Goal: Task Accomplishment & Management: Use online tool/utility

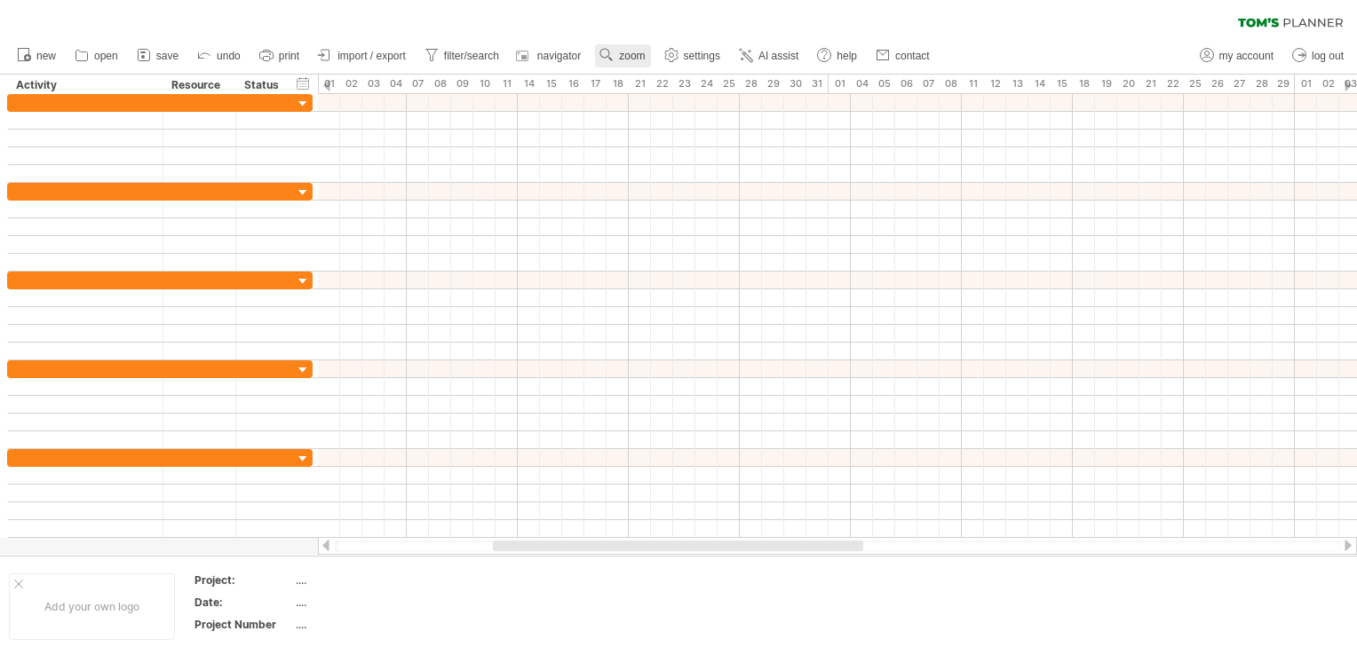
click at [624, 52] on span "zoom" at bounding box center [632, 56] width 26 height 12
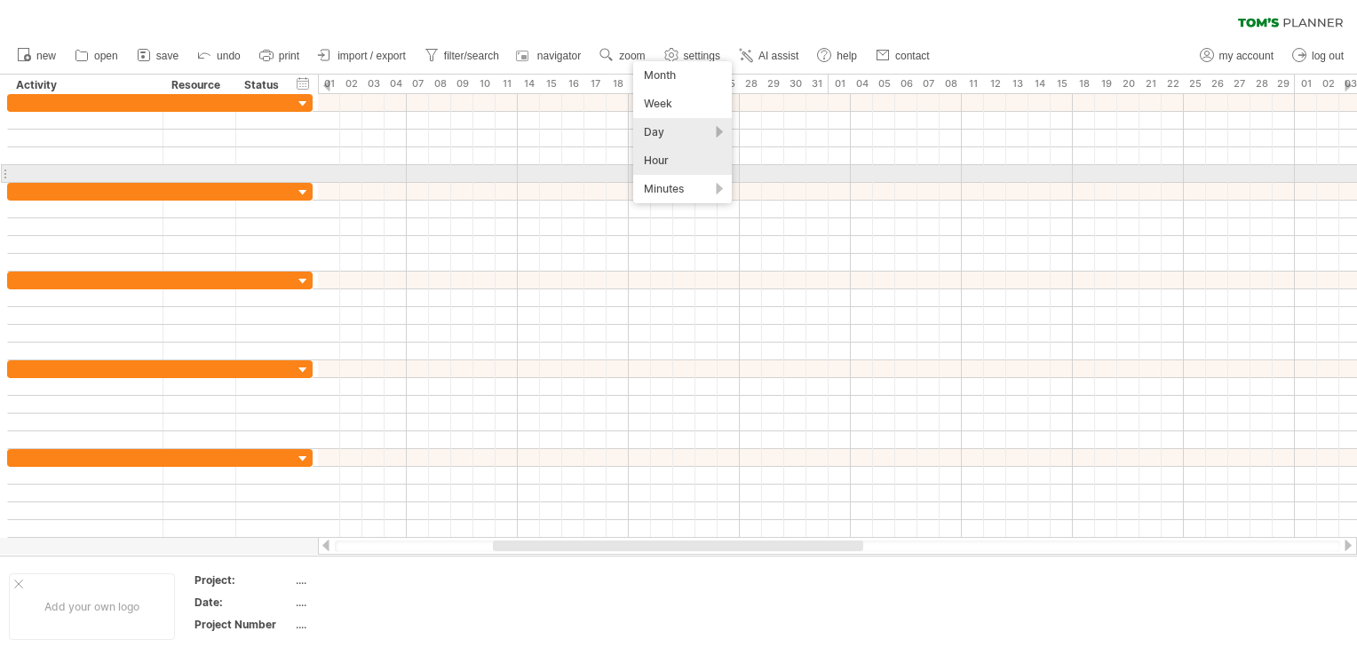
click at [691, 165] on div "Hour" at bounding box center [682, 160] width 99 height 28
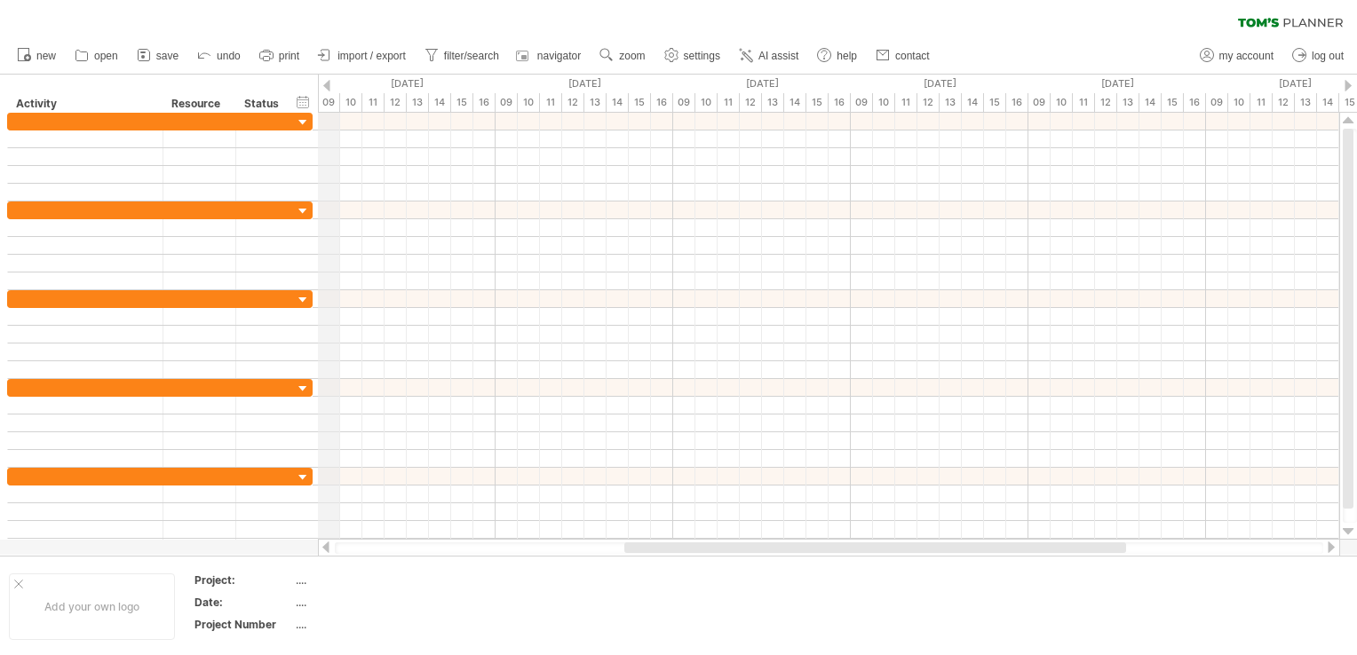
click at [330, 99] on div "09" at bounding box center [329, 102] width 22 height 19
click at [618, 58] on link "zoom" at bounding box center [622, 55] width 55 height 23
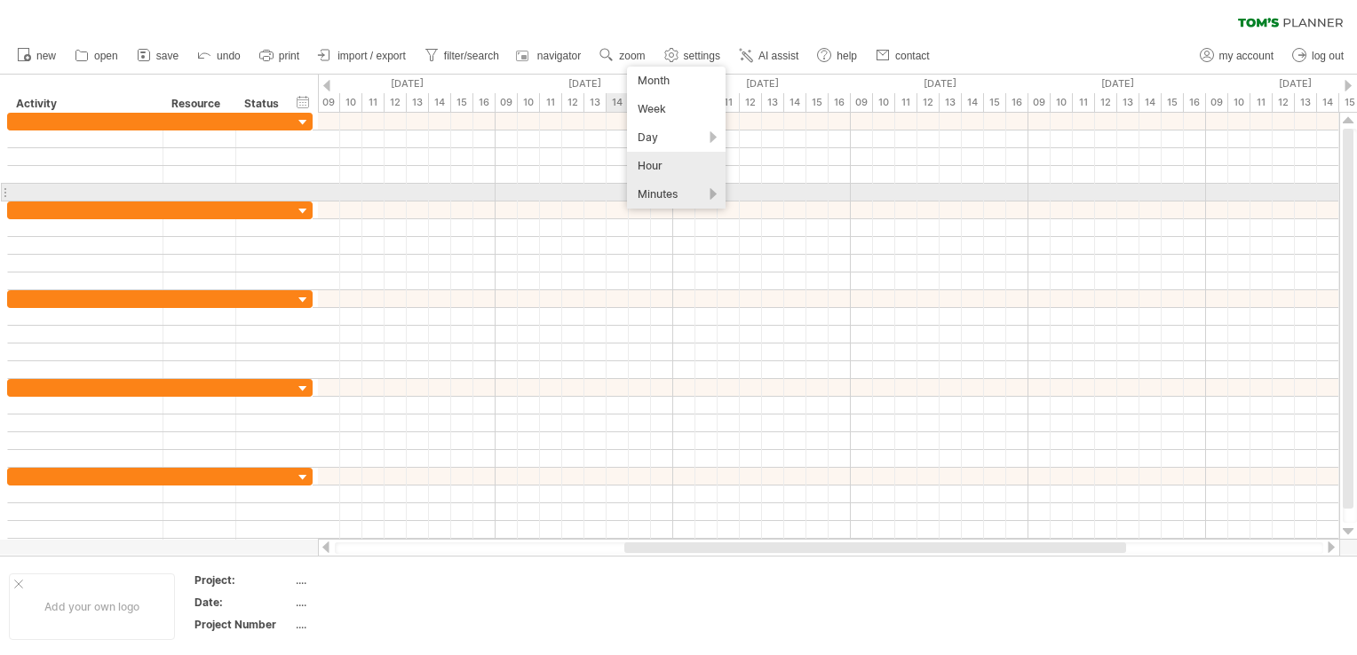
click at [651, 190] on div "Minutes" at bounding box center [676, 194] width 99 height 28
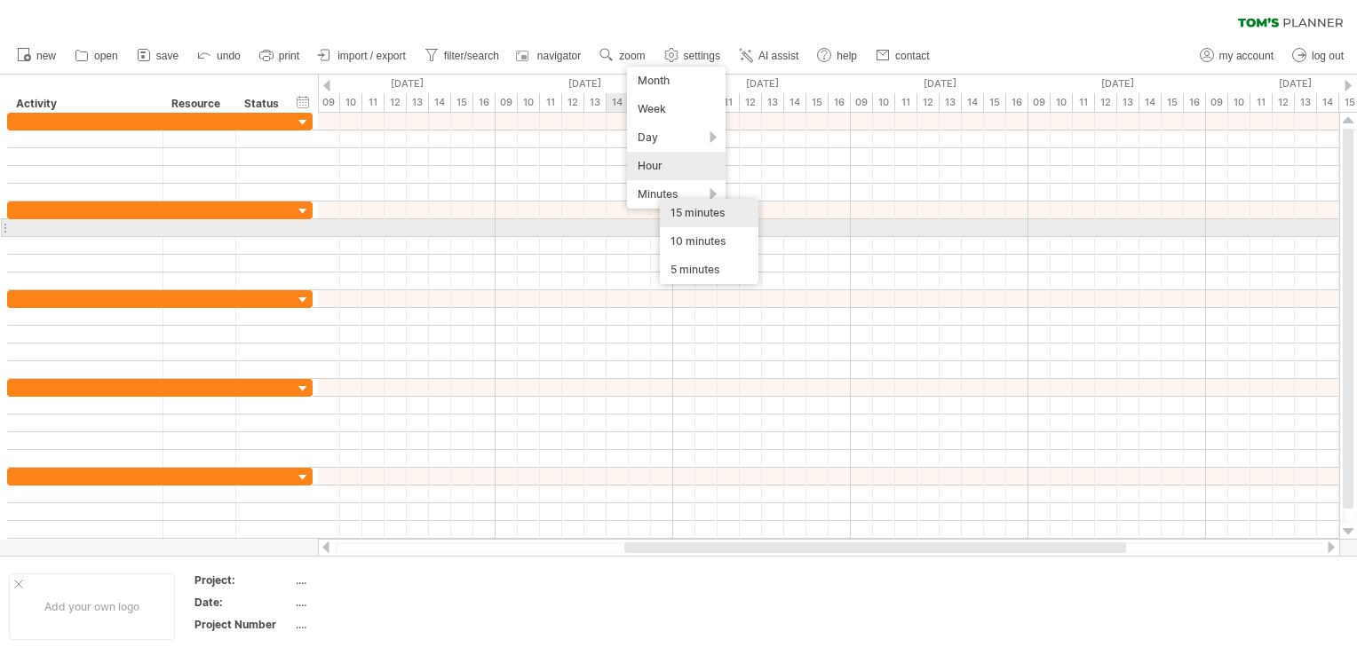
click at [722, 222] on div "15 minutes" at bounding box center [709, 213] width 99 height 28
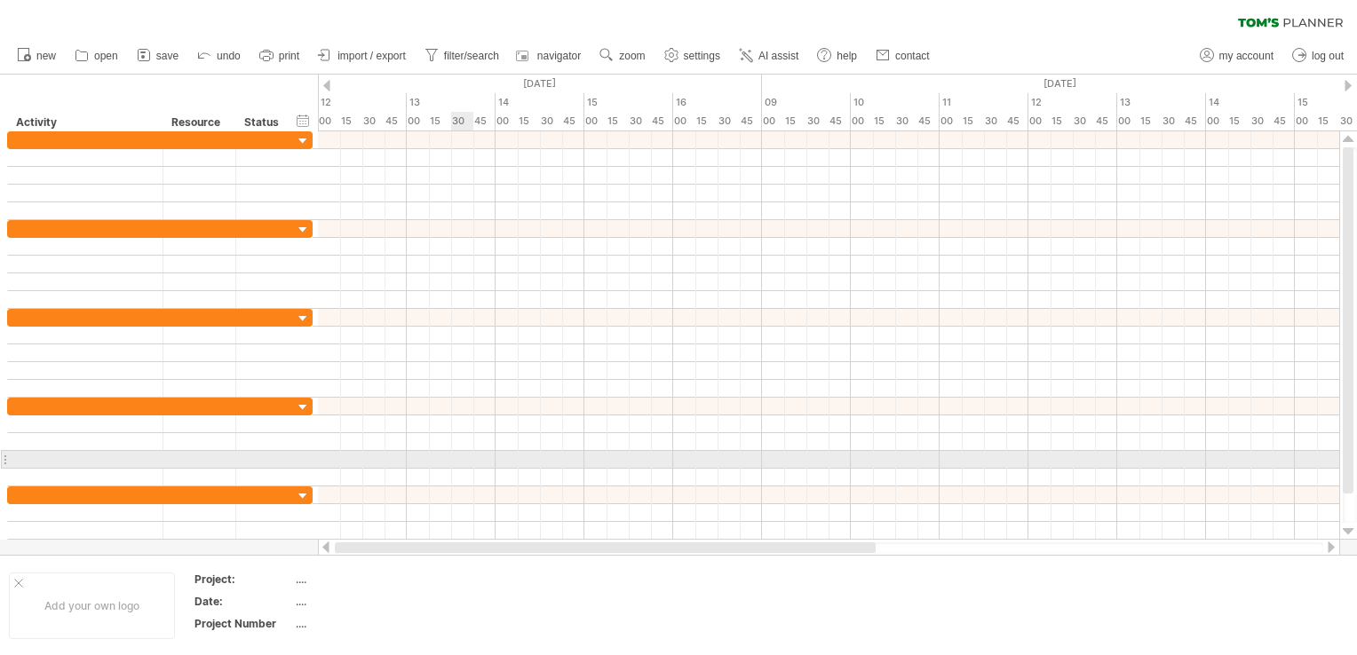
drag, startPoint x: 984, startPoint y: 549, endPoint x: 279, endPoint y: 460, distance: 710.5
click at [279, 460] on div "Trying to reach [DOMAIN_NAME] Connected again... 0% clear filter new" at bounding box center [678, 327] width 1357 height 655
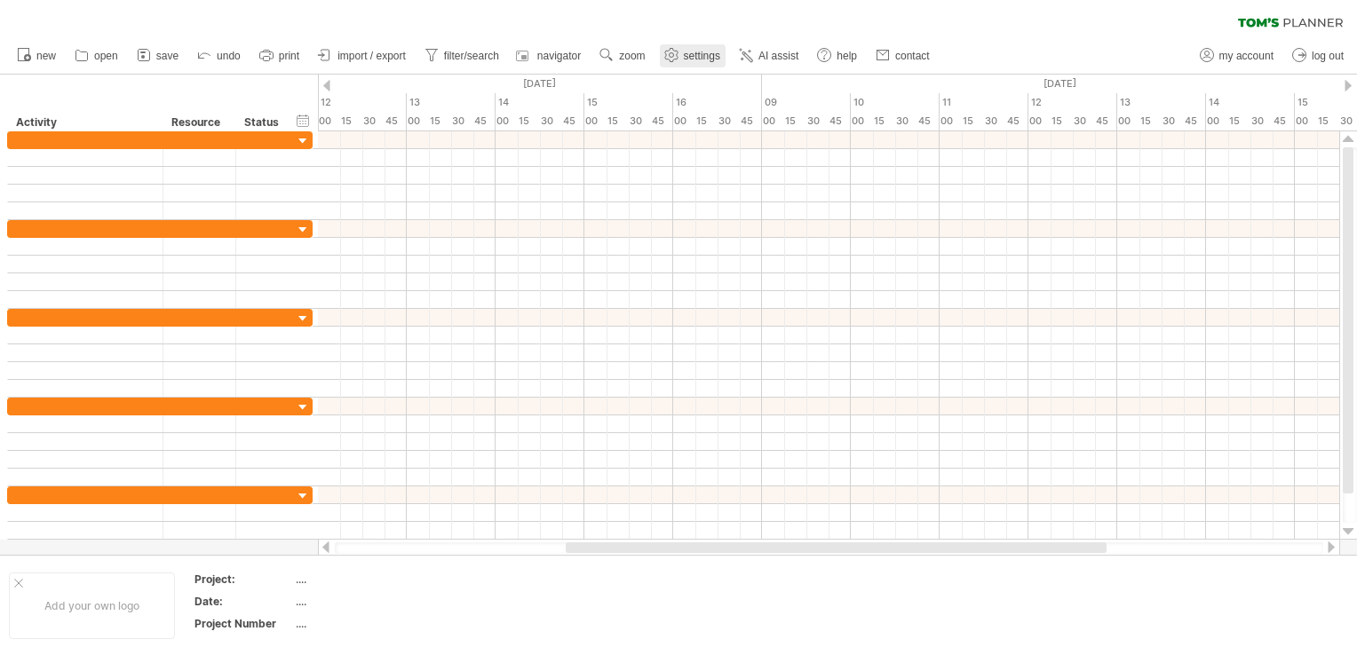
click at [710, 64] on link "settings" at bounding box center [693, 55] width 66 height 23
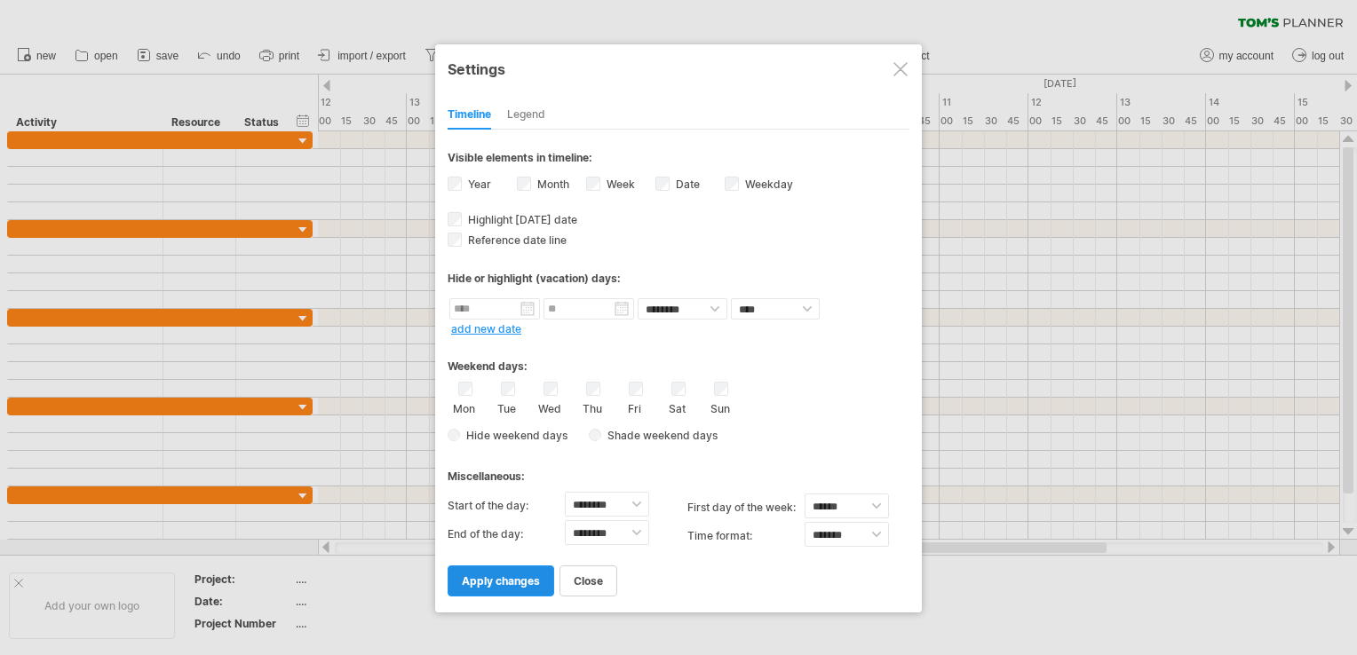
click at [519, 590] on link "apply changes" at bounding box center [500, 581] width 107 height 31
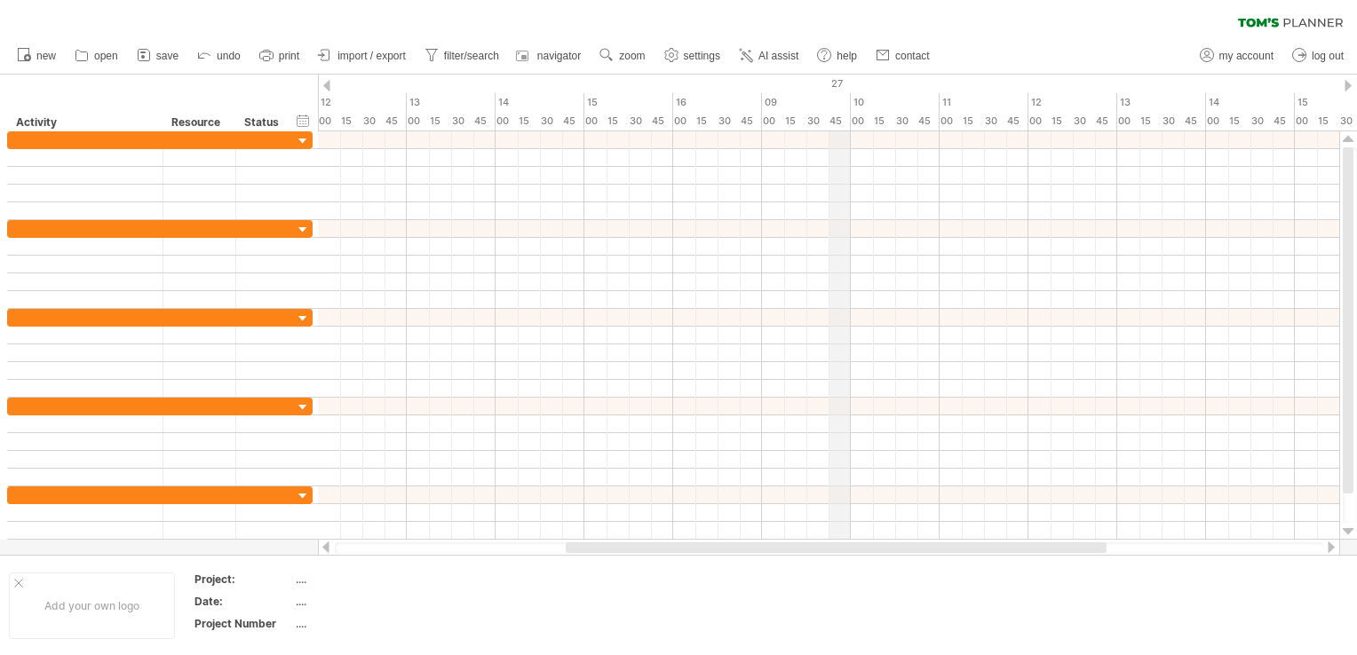
click at [328, 87] on div at bounding box center [326, 86] width 7 height 12
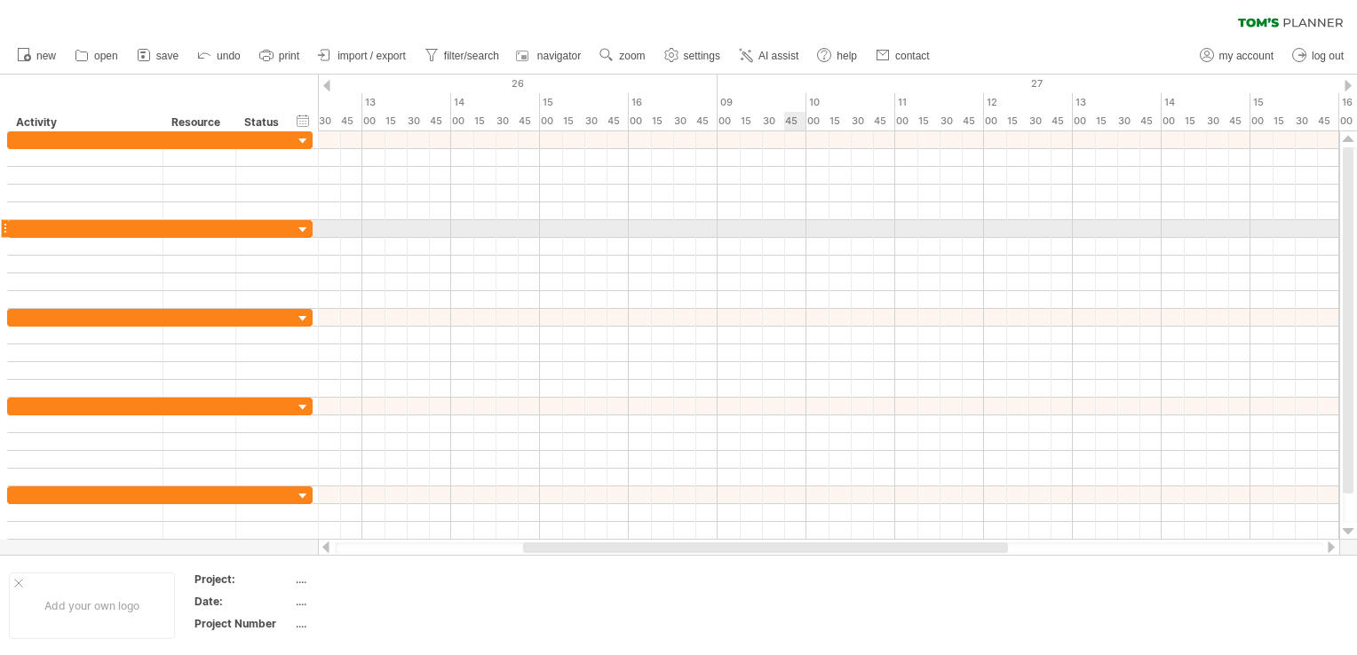
drag, startPoint x: 804, startPoint y: 221, endPoint x: 819, endPoint y: 222, distance: 15.1
click at [807, 222] on div at bounding box center [828, 229] width 1021 height 18
click at [1115, 236] on div at bounding box center [828, 264] width 1021 height 89
